Goal: Navigation & Orientation: Find specific page/section

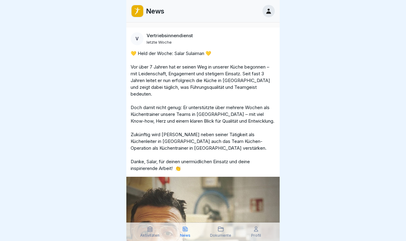
click at [271, 11] on icon at bounding box center [268, 11] width 7 height 7
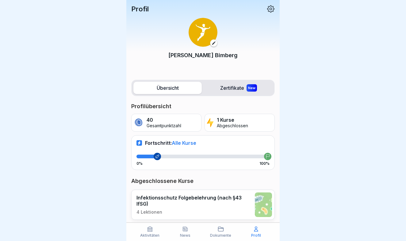
click at [270, 5] on icon at bounding box center [271, 9] width 8 height 8
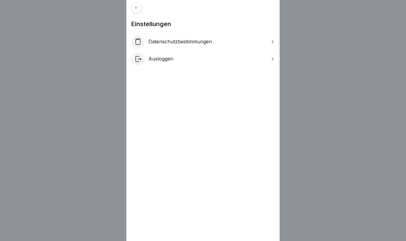
click at [204, 41] on p "Datenschutzbestimmungen" at bounding box center [180, 42] width 64 height 6
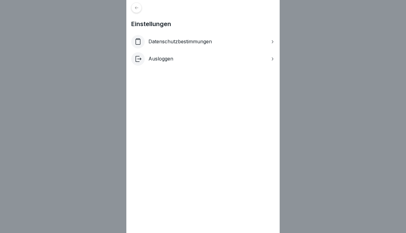
click at [136, 10] on icon at bounding box center [136, 8] width 5 height 5
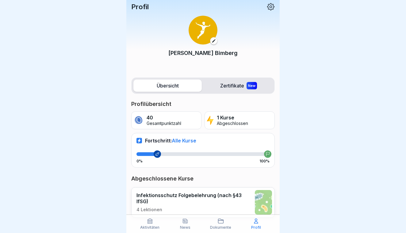
click at [272, 10] on icon at bounding box center [271, 7] width 8 height 8
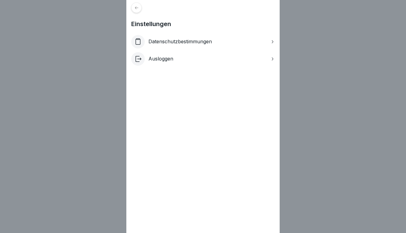
click at [134, 7] on icon at bounding box center [136, 8] width 5 height 5
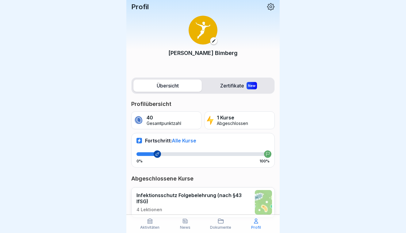
scroll to position [19, 0]
click at [184, 222] on icon at bounding box center [185, 221] width 5 height 4
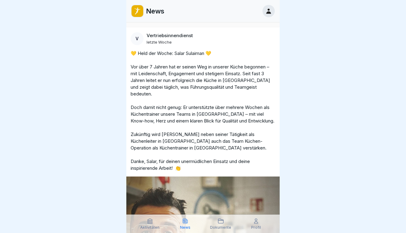
click at [266, 13] on icon at bounding box center [268, 11] width 7 height 7
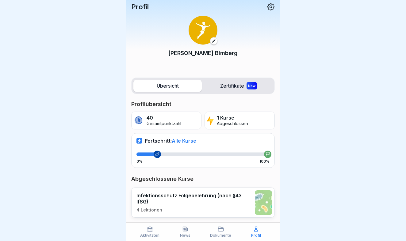
scroll to position [12, 0]
click at [220, 230] on icon at bounding box center [221, 228] width 6 height 6
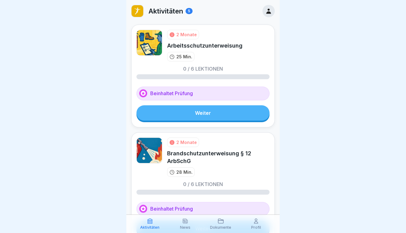
scroll to position [19, 0]
click at [268, 225] on div "Profil" at bounding box center [256, 224] width 33 height 12
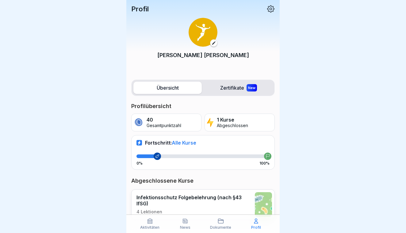
click at [270, 5] on icon at bounding box center [271, 9] width 8 height 8
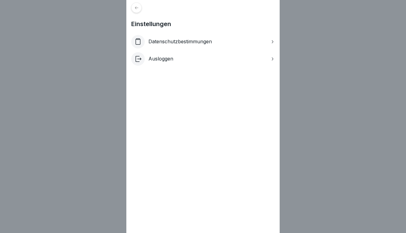
click at [173, 41] on p "Datenschutzbestimmungen" at bounding box center [180, 42] width 64 height 6
